Goal: Information Seeking & Learning: Find specific fact

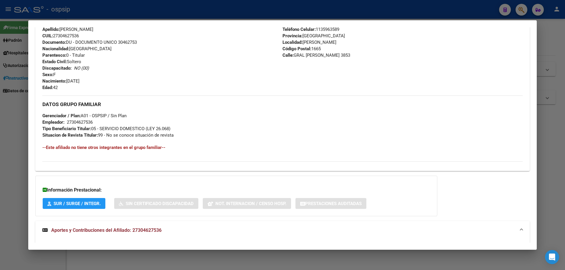
scroll to position [313, 0]
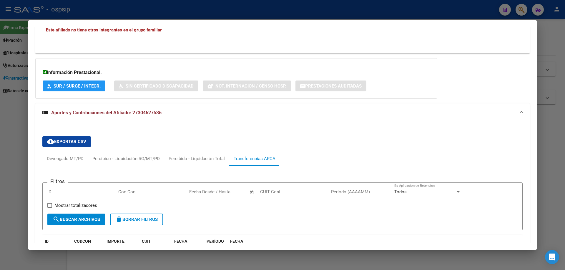
click at [348, 262] on div at bounding box center [282, 135] width 565 height 270
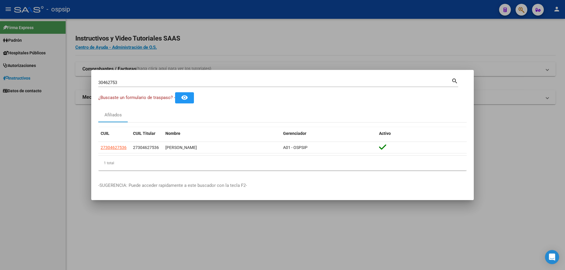
click at [156, 83] on input "30462753" at bounding box center [274, 82] width 353 height 5
type input "3"
type input "24066662"
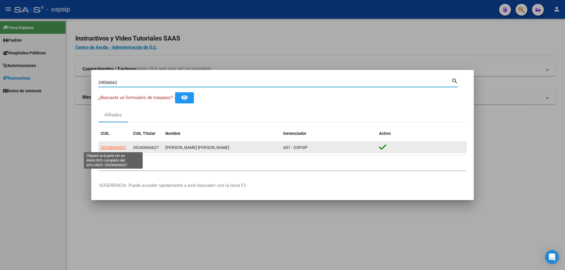
click at [105, 148] on span "20240666627" at bounding box center [114, 147] width 26 height 5
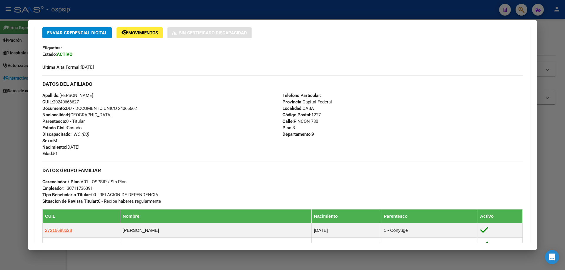
scroll to position [188, 0]
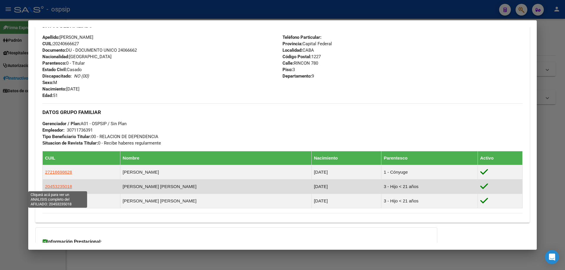
click at [55, 186] on span "20453235018" at bounding box center [58, 186] width 27 height 5
type textarea "20453235018"
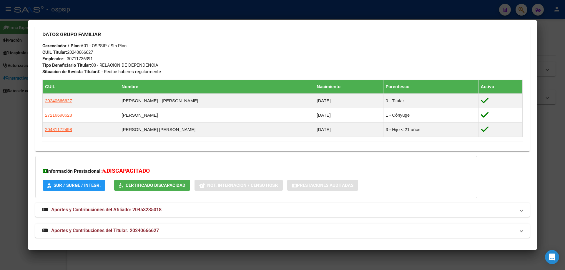
scroll to position [267, 0]
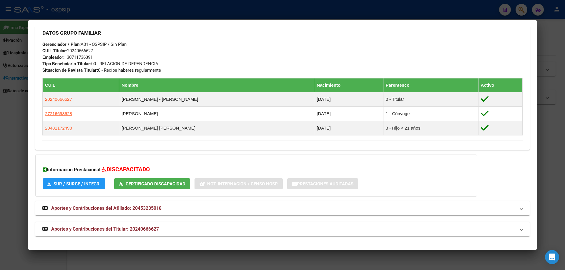
click at [129, 229] on span "Aportes y Contribuciones del Titular: 20240666627" at bounding box center [105, 229] width 108 height 6
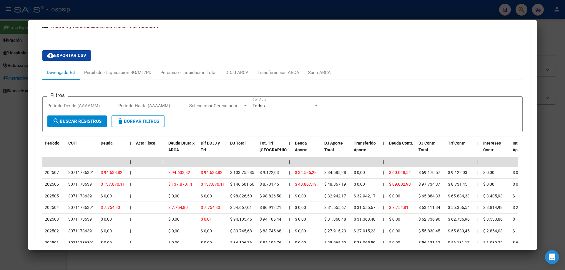
scroll to position [470, 0]
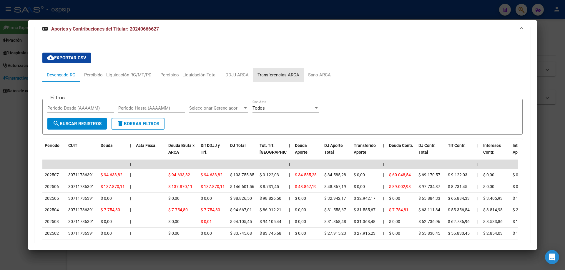
click at [292, 74] on div "Transferencias ARCA" at bounding box center [278, 75] width 42 height 6
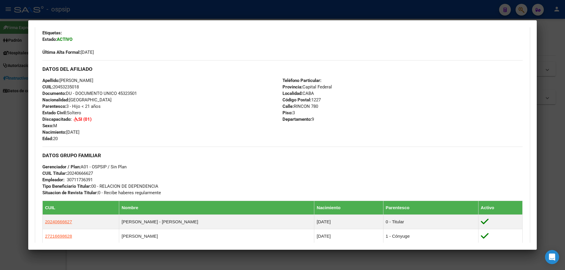
scroll to position [87, 0]
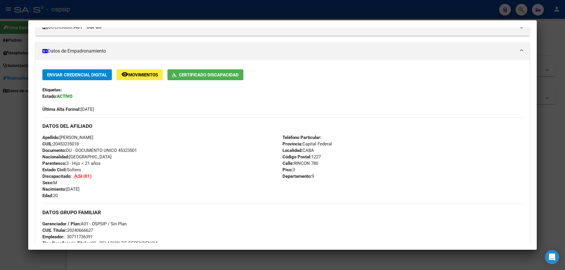
drag, startPoint x: 140, startPoint y: 148, endPoint x: 120, endPoint y: 149, distance: 20.0
click at [120, 149] on div "Apellido: [PERSON_NAME] CUIL: 20453235018 Documento: DU - DOCUMENTO UNICO 45323…" at bounding box center [162, 166] width 240 height 65
copy span "45323501"
click at [380, 264] on div at bounding box center [282, 135] width 565 height 270
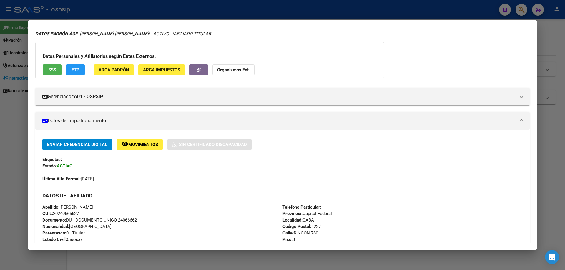
scroll to position [0, 0]
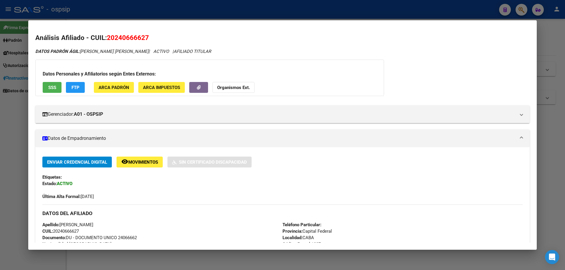
click at [537, 147] on div at bounding box center [282, 135] width 565 height 270
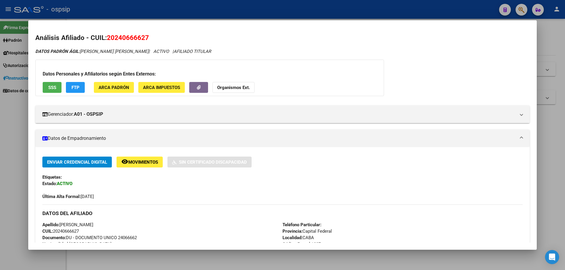
click at [548, 149] on div at bounding box center [282, 135] width 565 height 270
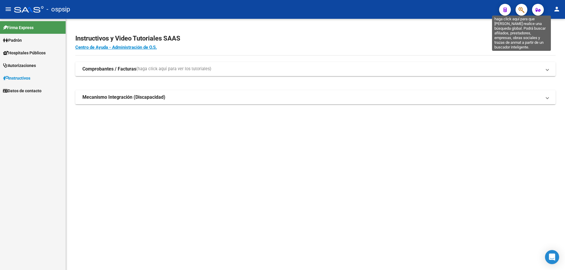
click at [518, 9] on icon "button" at bounding box center [521, 9] width 6 height 7
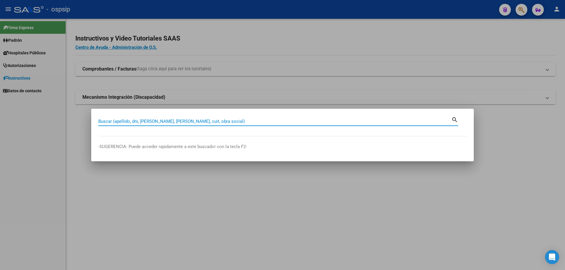
click at [208, 123] on input "Buscar (apellido, dni, [PERSON_NAME], [PERSON_NAME], cuit, obra social)" at bounding box center [274, 121] width 353 height 5
type input "25826171"
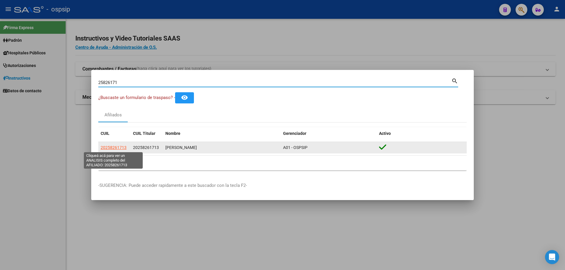
click at [121, 146] on span "20258261713" at bounding box center [114, 147] width 26 height 5
type textarea "20258261713"
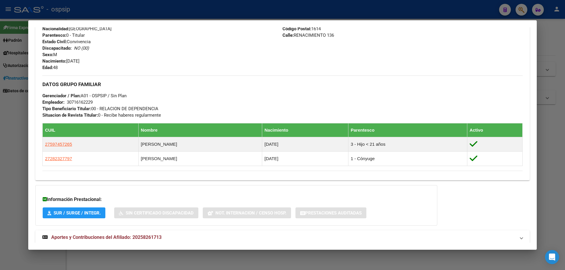
scroll to position [237, 0]
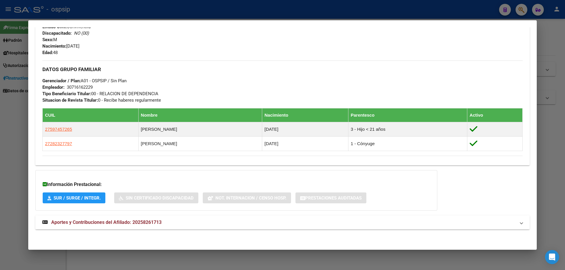
click at [122, 223] on span "Aportes y Contribuciones del Afiliado: 20258261713" at bounding box center [106, 223] width 110 height 6
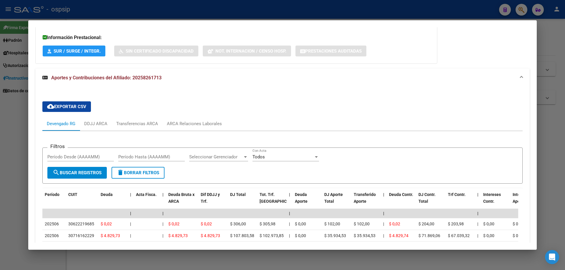
scroll to position [444, 0]
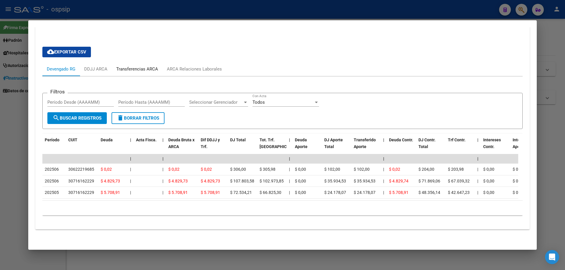
click at [140, 66] on div "Transferencias ARCA" at bounding box center [137, 69] width 42 height 6
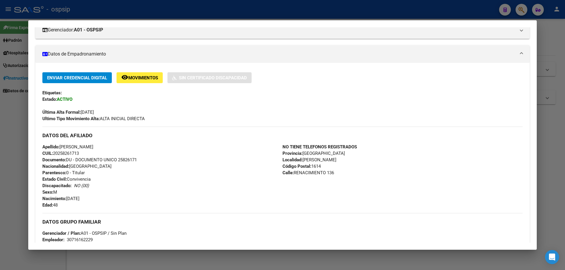
scroll to position [0, 0]
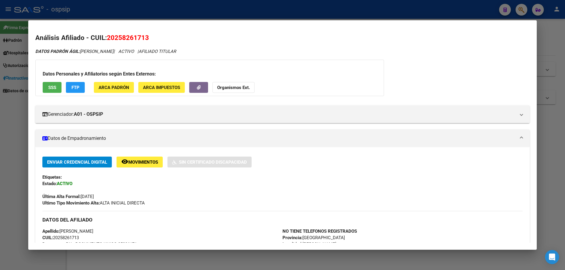
click at [473, 264] on div at bounding box center [282, 135] width 565 height 270
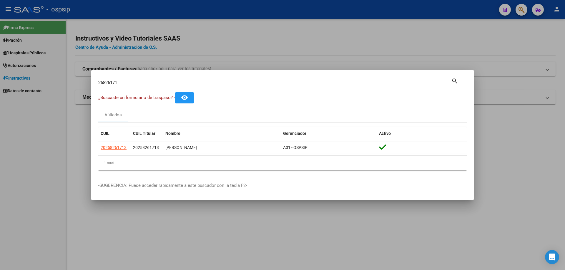
click at [157, 84] on input "25826171" at bounding box center [274, 82] width 353 height 5
type input "2"
type input "24163943"
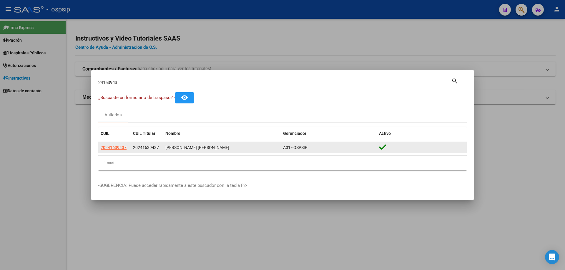
click at [144, 147] on span "20241639437" at bounding box center [146, 147] width 26 height 5
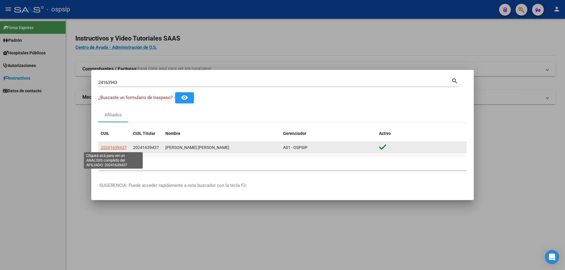
click at [121, 146] on span "20241639437" at bounding box center [114, 147] width 26 height 5
type textarea "20241639437"
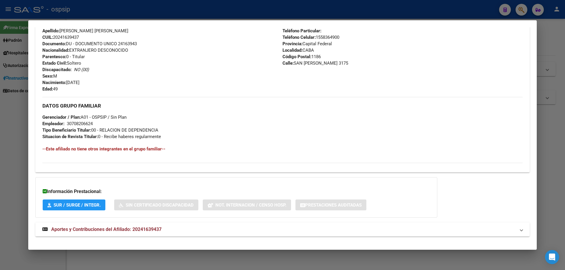
scroll to position [206, 0]
click at [248, 263] on div at bounding box center [282, 135] width 565 height 270
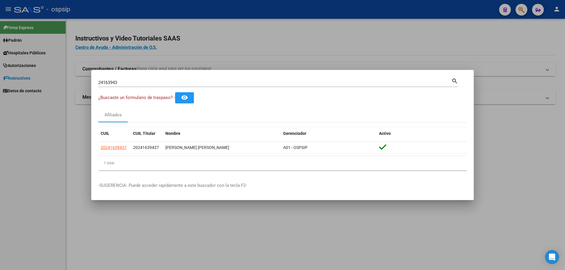
click at [173, 78] on div "24163943 Buscar (apellido, dni, [PERSON_NAME], [PERSON_NAME], cuit, obra social)" at bounding box center [274, 82] width 353 height 9
type input "2"
type input "29179851"
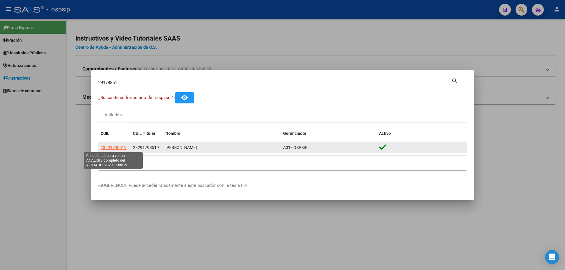
click at [124, 147] on span "23291798519" at bounding box center [114, 147] width 26 height 5
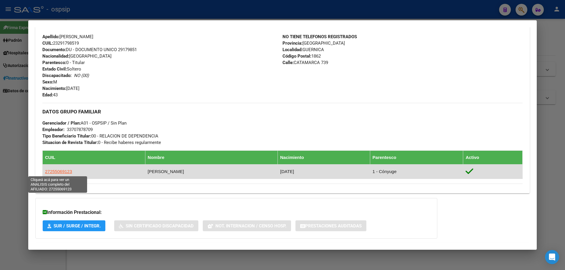
click at [54, 171] on span "27255069123" at bounding box center [58, 171] width 27 height 5
type textarea "27255069123"
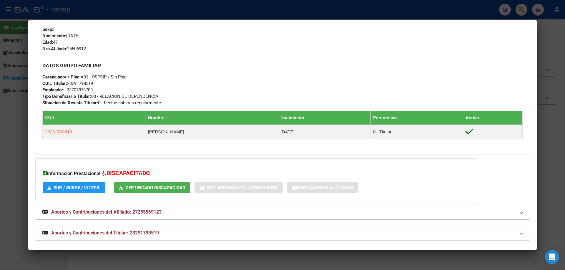
scroll to position [245, 0]
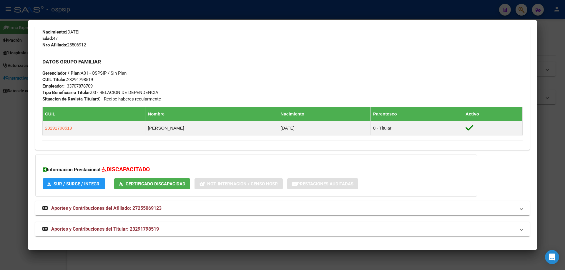
click at [114, 224] on mat-expansion-panel-header "Aportes y Contribuciones del Titular: 23291798519" at bounding box center [282, 229] width 494 height 14
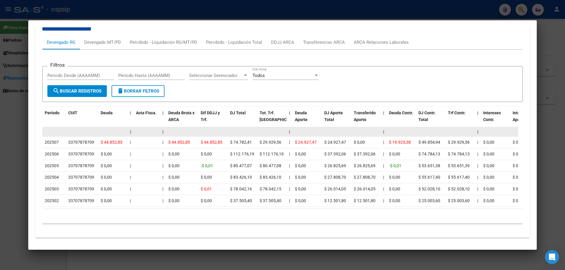
scroll to position [392, 0]
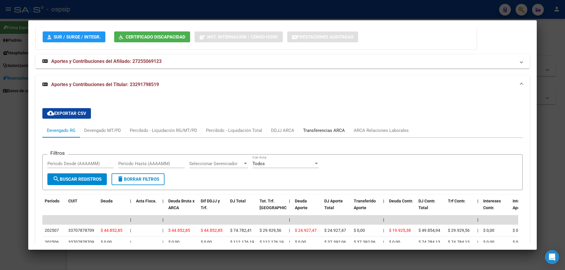
click at [326, 130] on div "Transferencias ARCA" at bounding box center [324, 130] width 42 height 6
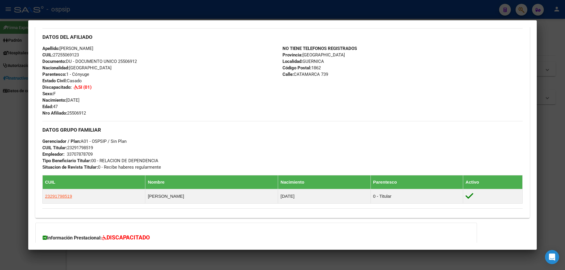
scroll to position [147, 0]
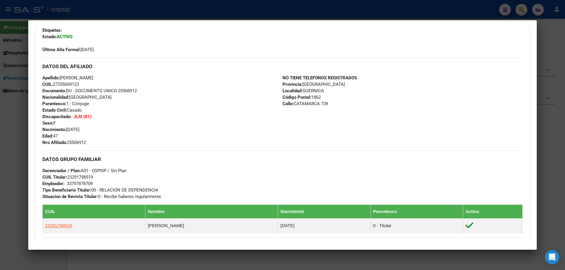
drag, startPoint x: 143, startPoint y: 91, endPoint x: 119, endPoint y: 93, distance: 23.9
click at [119, 93] on div "Apellido: [PERSON_NAME] CUIL: 27255069123 Documento: DU - DOCUMENTO UNICO 25506…" at bounding box center [162, 110] width 240 height 71
drag, startPoint x: 125, startPoint y: 87, endPoint x: 117, endPoint y: 99, distance: 13.9
click at [117, 99] on div "Apellido: [PERSON_NAME] CUIL: 27255069123 Documento: DU - DOCUMENTO UNICO 25506…" at bounding box center [162, 110] width 240 height 71
drag, startPoint x: 142, startPoint y: 90, endPoint x: 118, endPoint y: 91, distance: 23.8
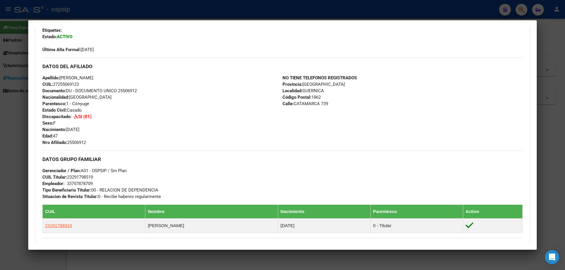
click at [118, 91] on div "Apellido: [PERSON_NAME] CUIL: 27255069123 Documento: DU - DOCUMENTO UNICO 25506…" at bounding box center [162, 110] width 240 height 71
copy span "25506912"
click at [240, 252] on div at bounding box center [282, 135] width 565 height 270
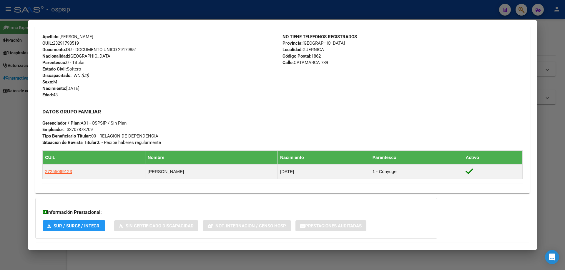
click at [186, 256] on div at bounding box center [282, 135] width 565 height 270
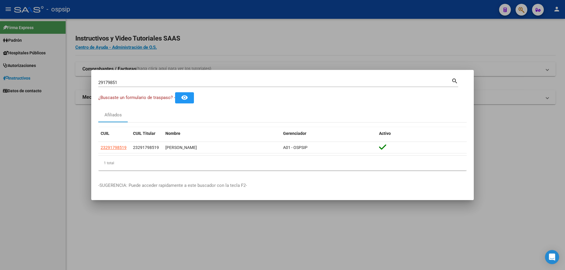
click at [158, 80] on input "29179851" at bounding box center [274, 82] width 353 height 5
type input "2"
type input "27688297"
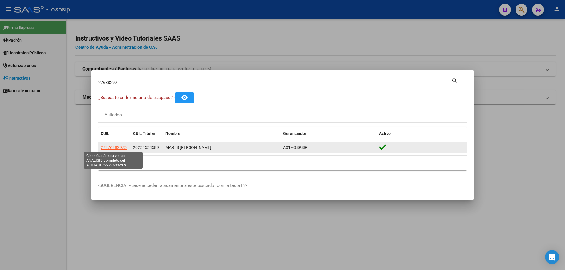
click at [124, 146] on span "27276882975" at bounding box center [114, 147] width 26 height 5
type textarea "27276882975"
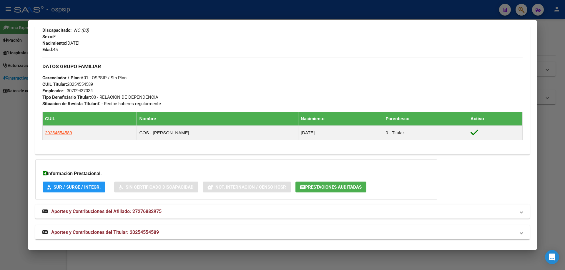
scroll to position [250, 0]
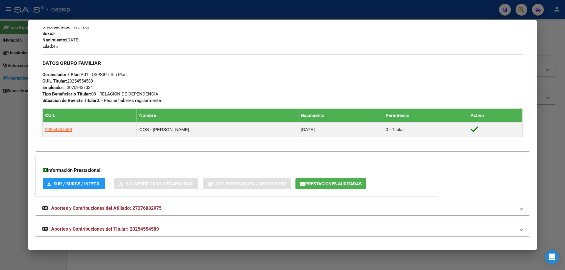
click at [121, 207] on span "Aportes y Contribuciones del Afiliado: 27276882975" at bounding box center [106, 209] width 110 height 6
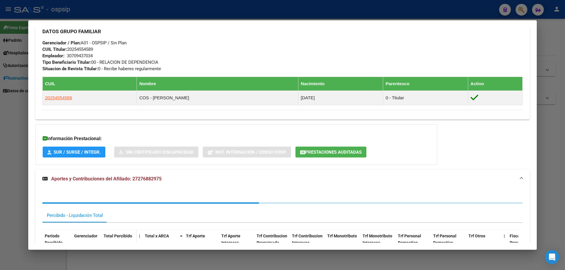
scroll to position [351, 0]
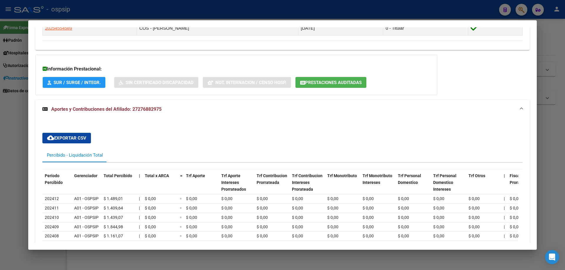
click at [137, 110] on span "Aportes y Contribuciones del Afiliado: 27276882975" at bounding box center [106, 109] width 110 height 6
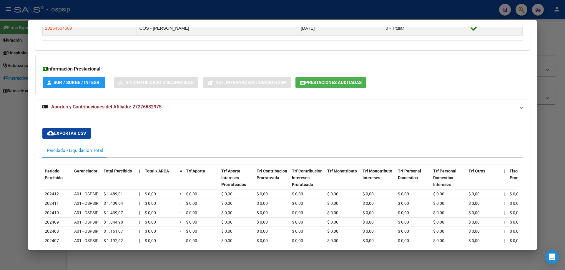
scroll to position [250, 0]
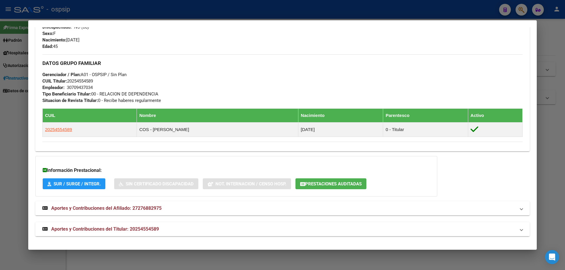
click at [113, 231] on span "Aportes y Contribuciones del Titular: 20254554589" at bounding box center [105, 229] width 108 height 6
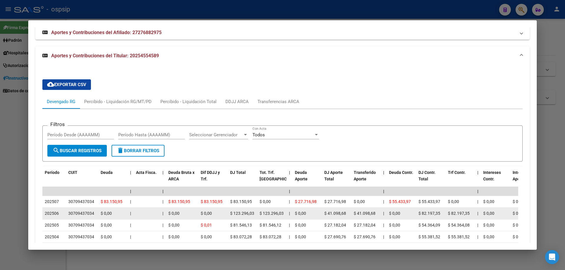
scroll to position [426, 0]
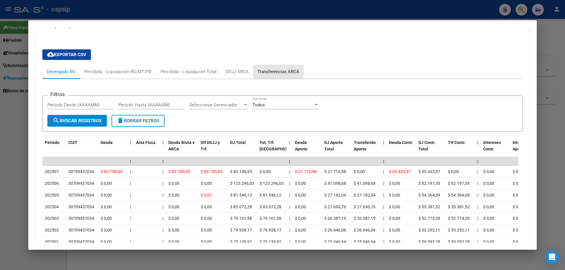
click at [277, 72] on div "Transferencias ARCA" at bounding box center [278, 72] width 42 height 6
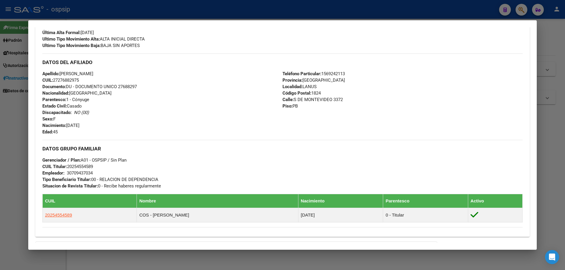
scroll to position [156, 0]
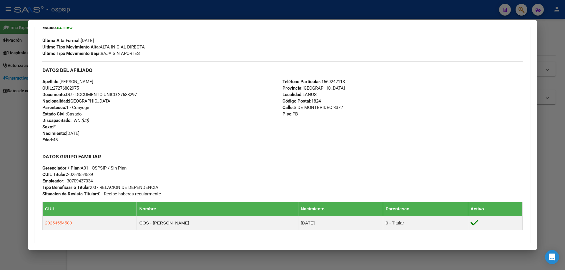
click at [197, 251] on div at bounding box center [282, 135] width 565 height 270
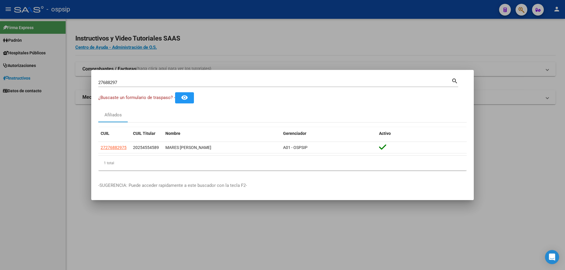
click at [162, 84] on input "27688297" at bounding box center [274, 82] width 353 height 5
type input "2"
type input "25455458"
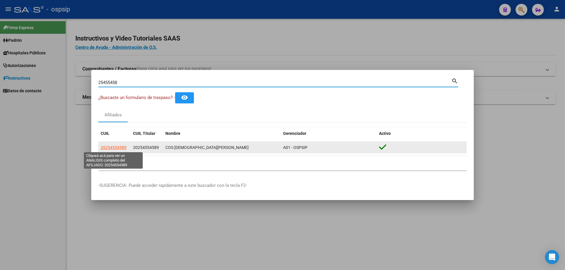
click at [121, 148] on span "20254554589" at bounding box center [114, 147] width 26 height 5
type textarea "20254554589"
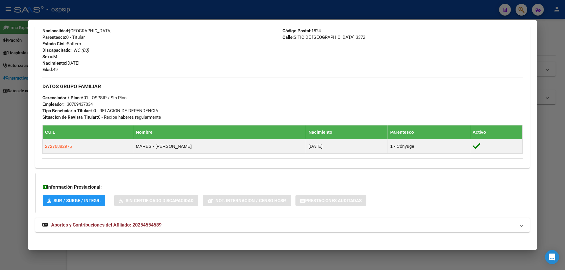
scroll to position [229, 0]
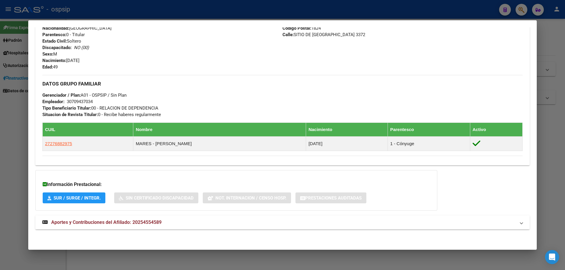
click at [127, 219] on mat-expansion-panel-header "Aportes y Contribuciones del Afiliado: 20254554589" at bounding box center [282, 223] width 494 height 14
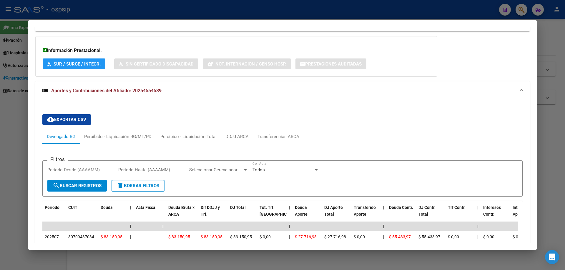
scroll to position [343, 0]
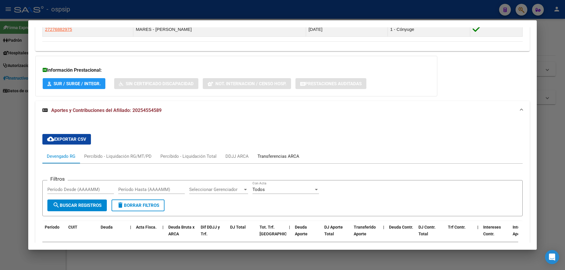
click at [281, 155] on div "Transferencias ARCA" at bounding box center [278, 156] width 42 height 6
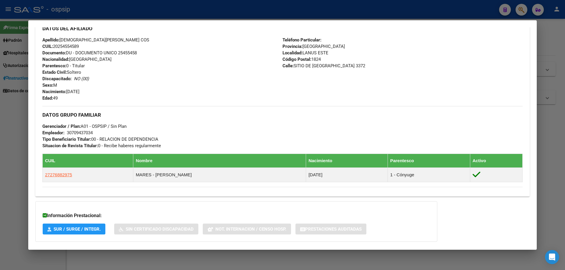
scroll to position [194, 0]
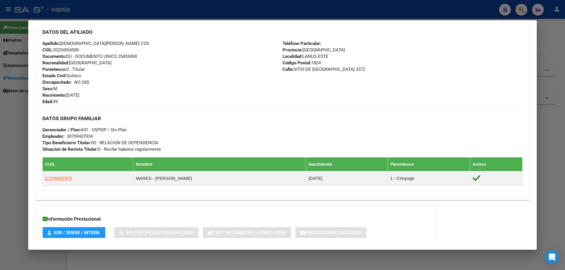
drag, startPoint x: 137, startPoint y: 54, endPoint x: 119, endPoint y: 54, distance: 18.2
click at [119, 54] on div "Apellido: [PERSON_NAME] COS CUIL: 20254554589 Documento: DU - DOCUMENTO UNICO 2…" at bounding box center [162, 72] width 240 height 65
copy span "25455458"
